Goal: Obtain resource: Obtain resource

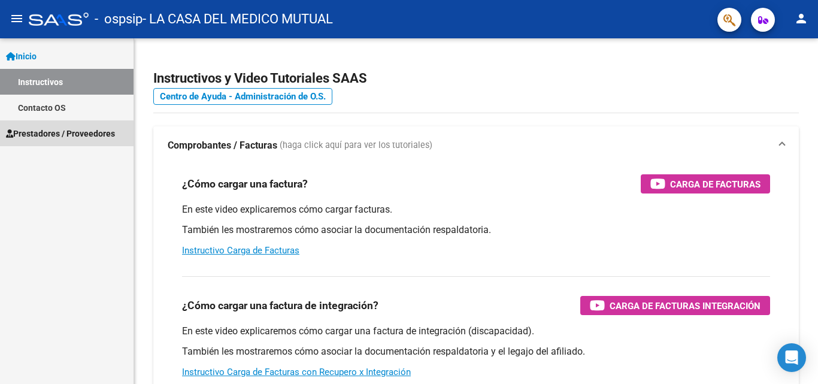
click at [68, 135] on span "Prestadores / Proveedores" at bounding box center [60, 133] width 109 height 13
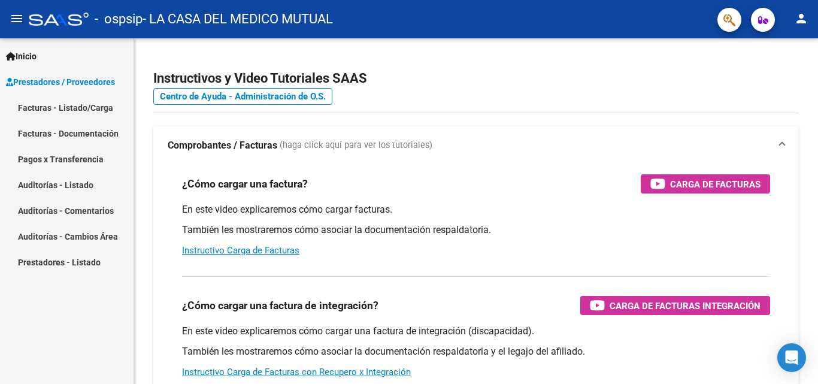
click at [66, 107] on link "Facturas - Listado/Carga" at bounding box center [67, 108] width 134 height 26
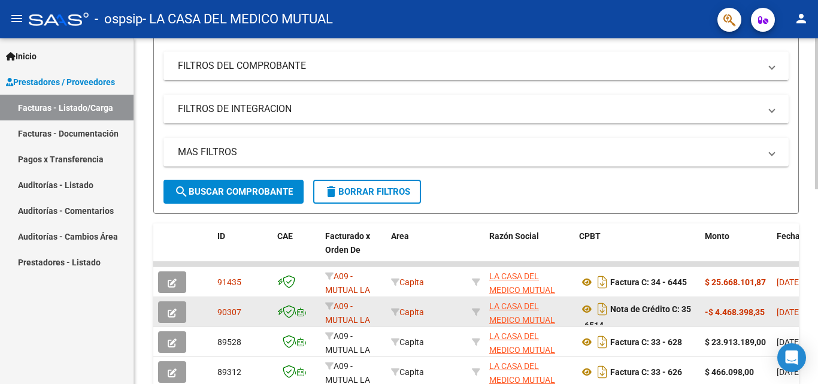
scroll to position [1, 0]
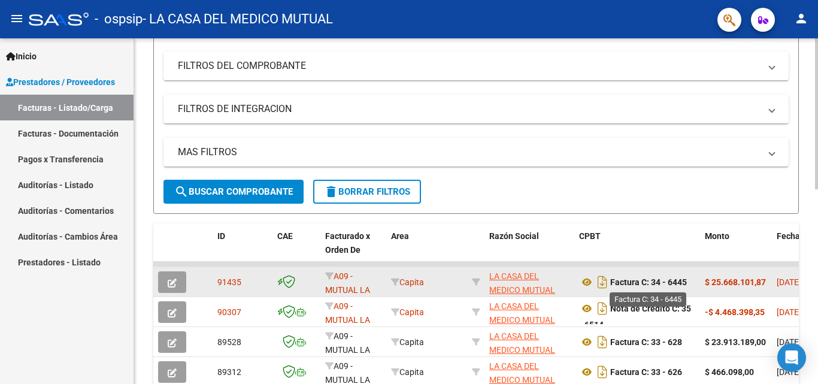
click at [649, 283] on strong "Factura C: 34 - 6445" at bounding box center [648, 282] width 77 height 10
click at [604, 283] on icon "Descargar documento" at bounding box center [603, 282] width 16 height 19
click at [65, 134] on link "Facturas - Documentación" at bounding box center [67, 133] width 134 height 26
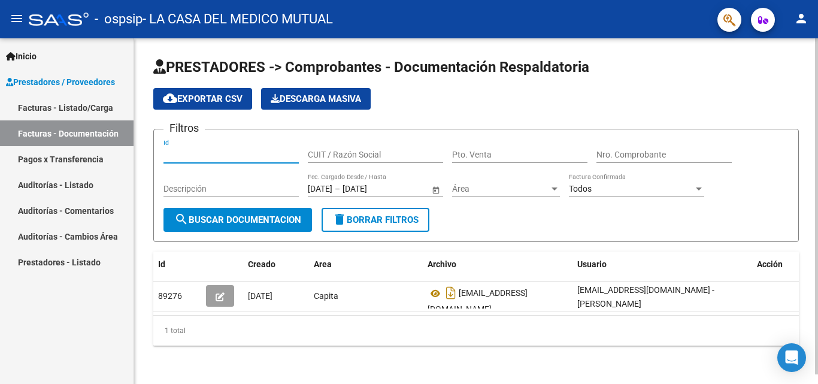
click at [235, 150] on input "Id" at bounding box center [231, 155] width 135 height 10
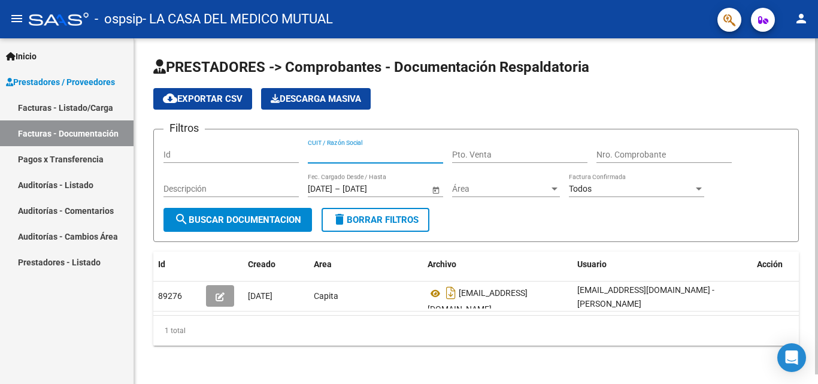
click at [330, 158] on input "CUIT / Razón Social" at bounding box center [375, 155] width 135 height 10
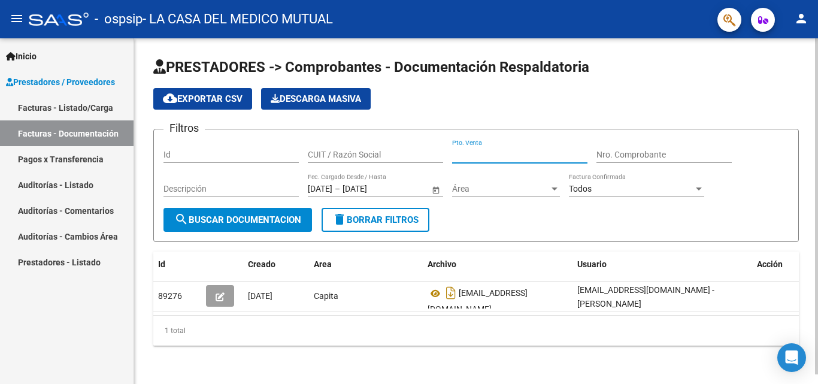
click at [471, 156] on input "Pto. Venta" at bounding box center [519, 155] width 135 height 10
type input "0034"
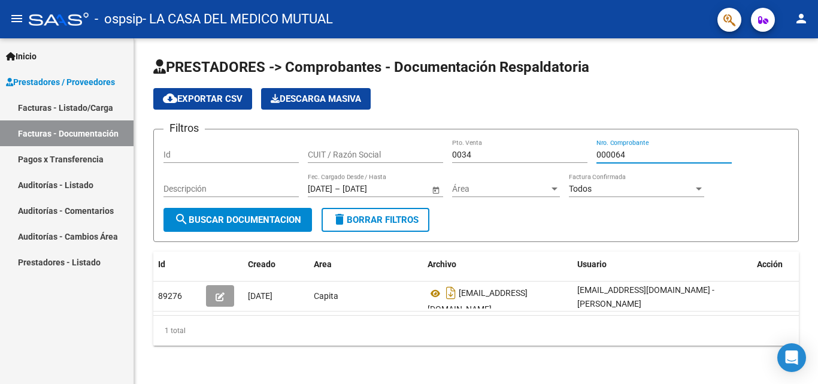
type input "000064"
